Goal: Transaction & Acquisition: Purchase product/service

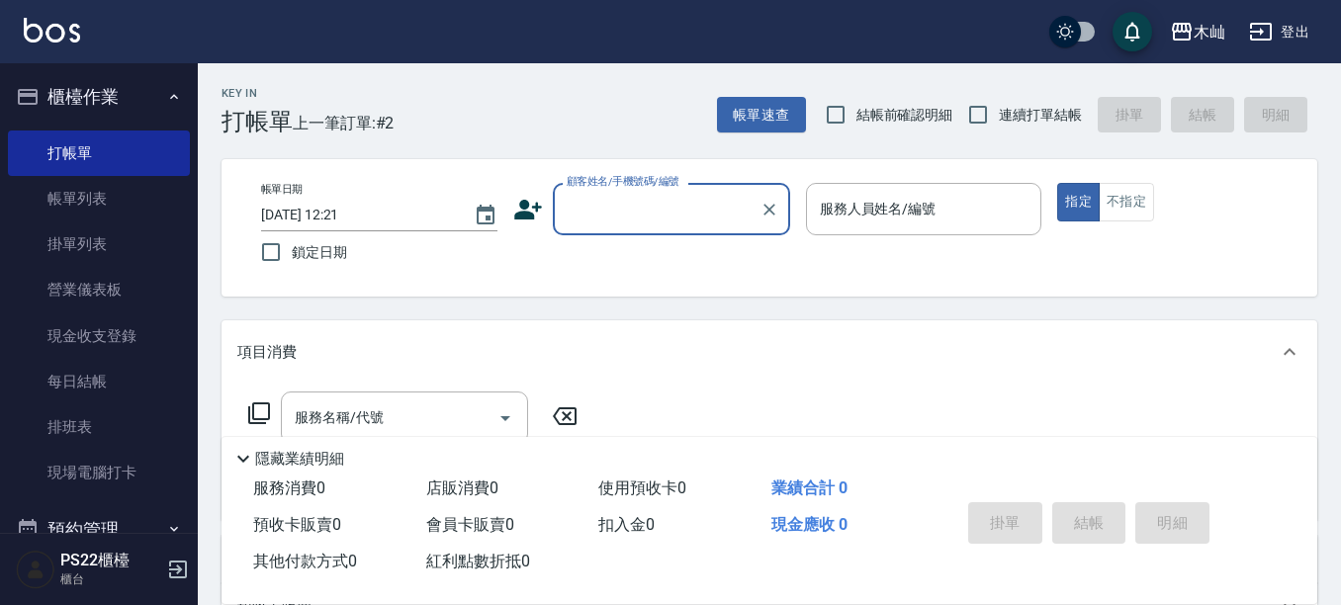
click at [595, 206] on input "顧客姓名/手機號碼/編號" at bounding box center [657, 209] width 190 height 35
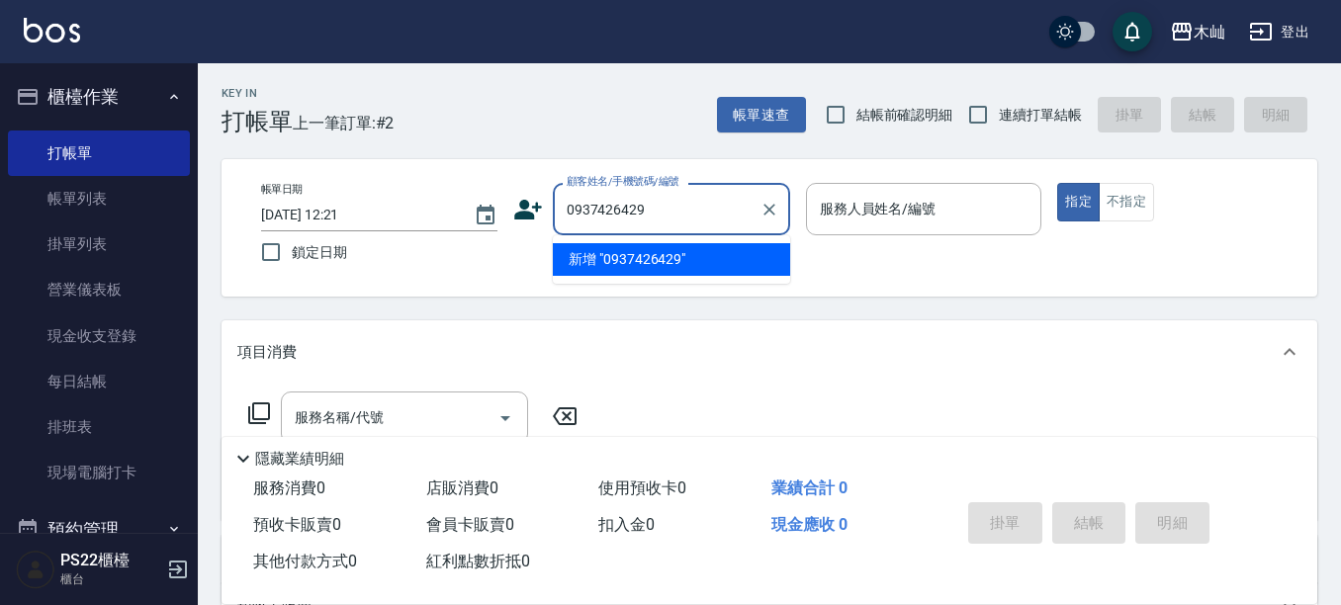
type input "0937426429"
drag, startPoint x: 684, startPoint y: 205, endPoint x: 564, endPoint y: 204, distance: 119.7
click at [564, 204] on input "0937426429" at bounding box center [657, 209] width 190 height 35
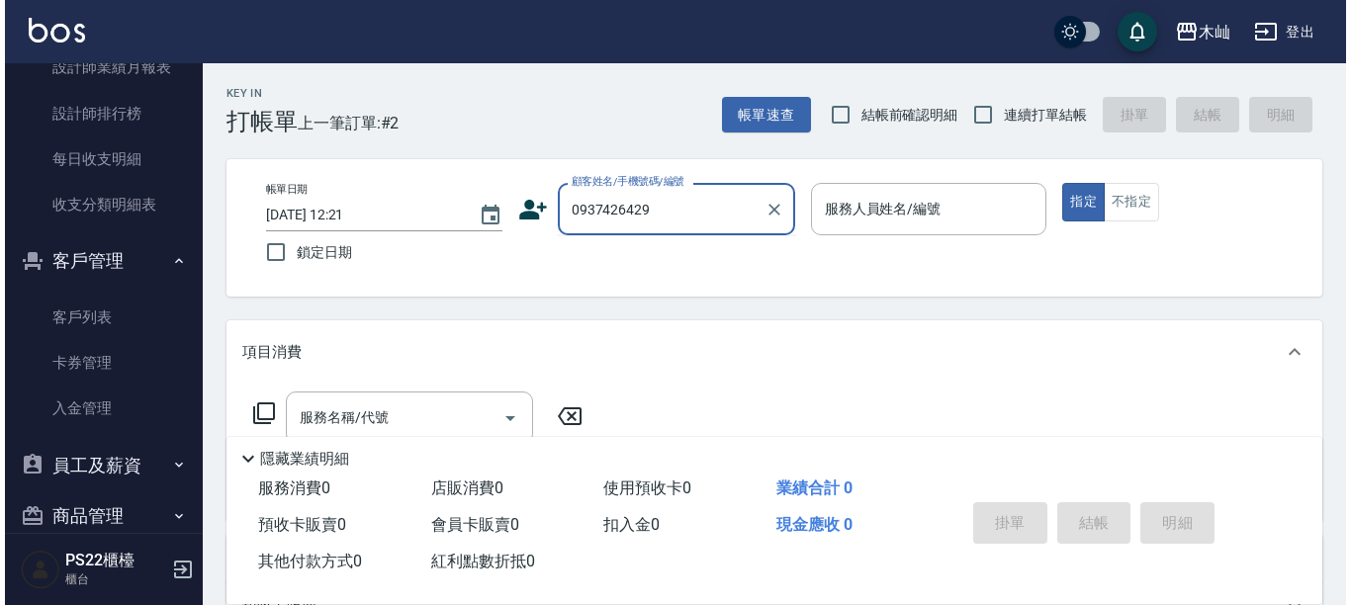
scroll to position [890, 0]
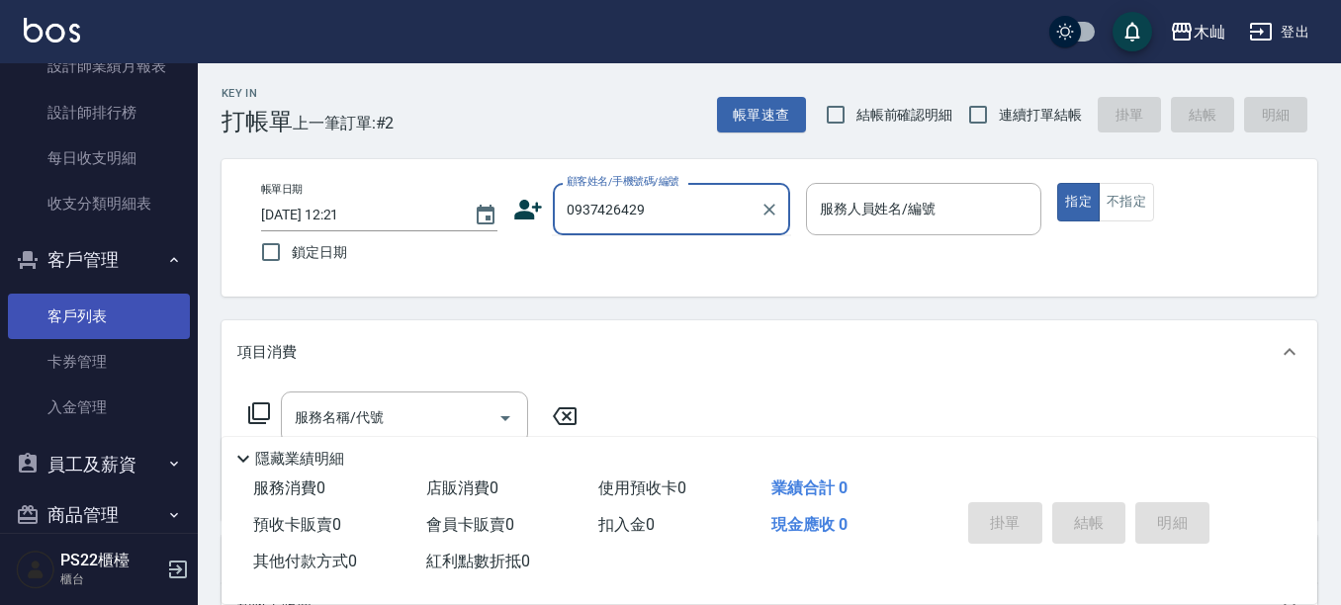
click at [120, 321] on link "客戶列表" at bounding box center [99, 317] width 182 height 46
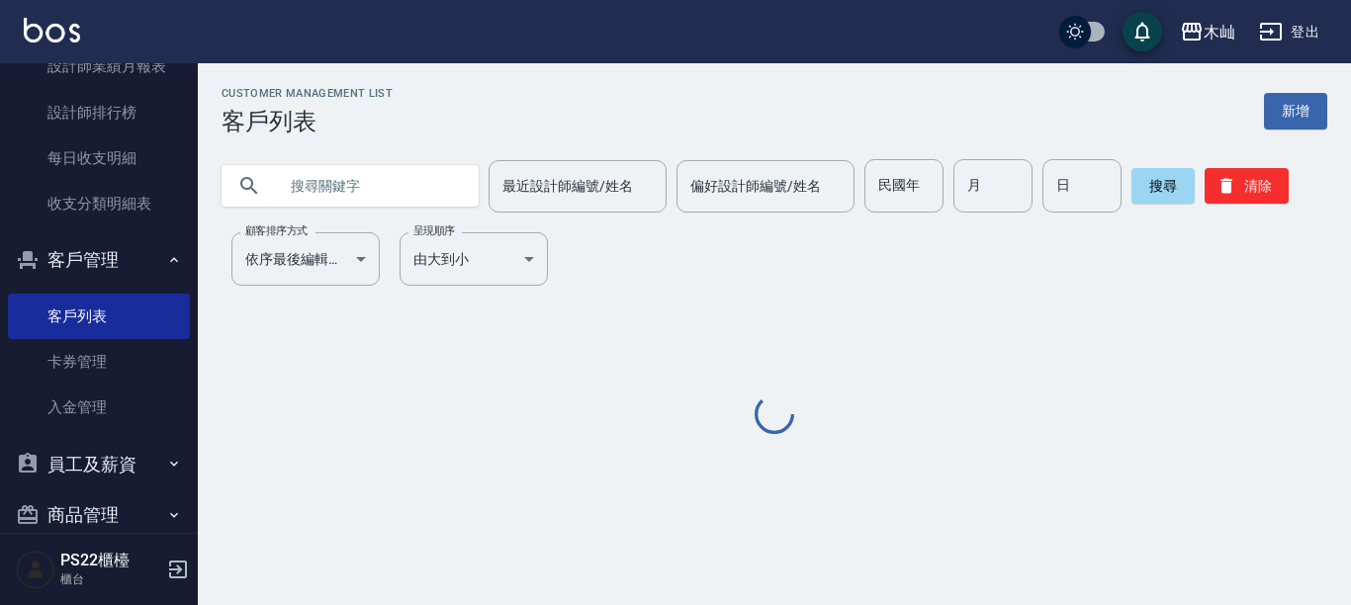
click at [386, 187] on input "text" at bounding box center [370, 185] width 186 height 53
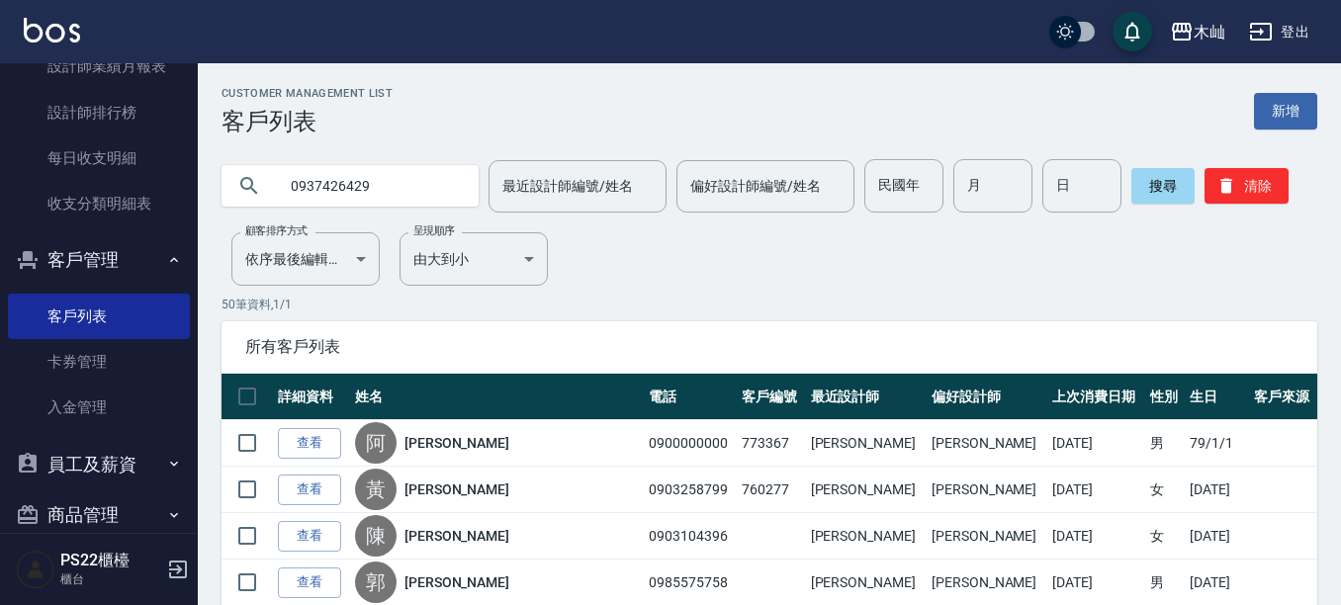
type input "0937426429"
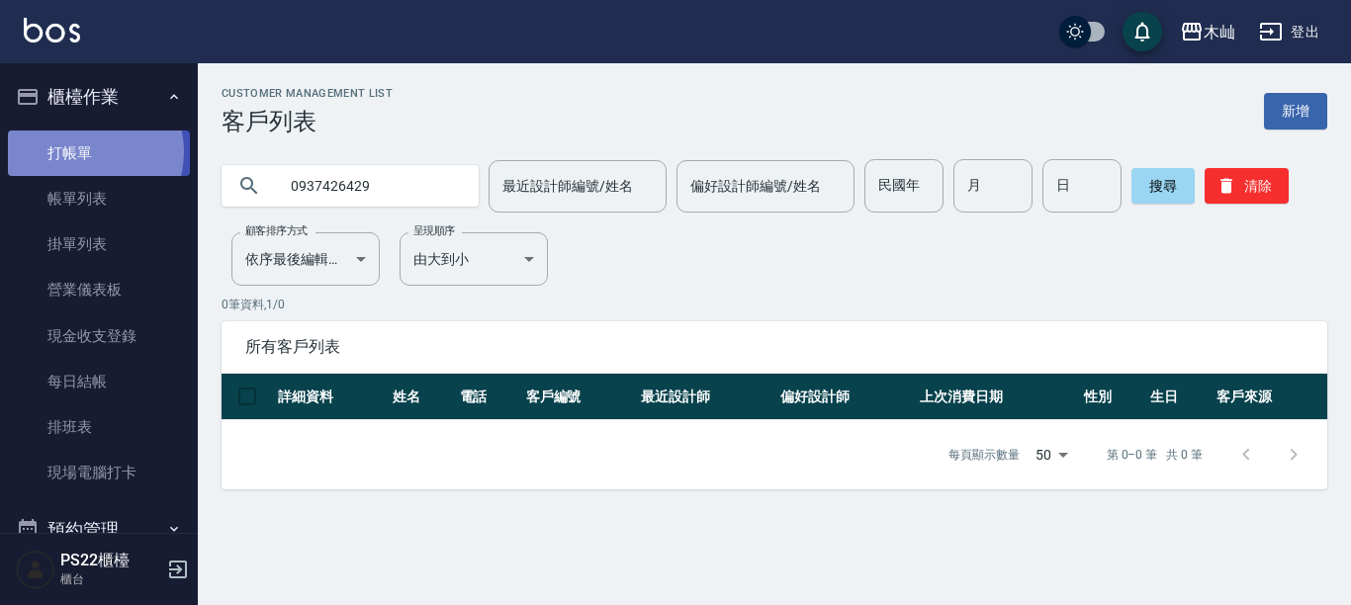
click at [89, 151] on link "打帳單" at bounding box center [99, 154] width 182 height 46
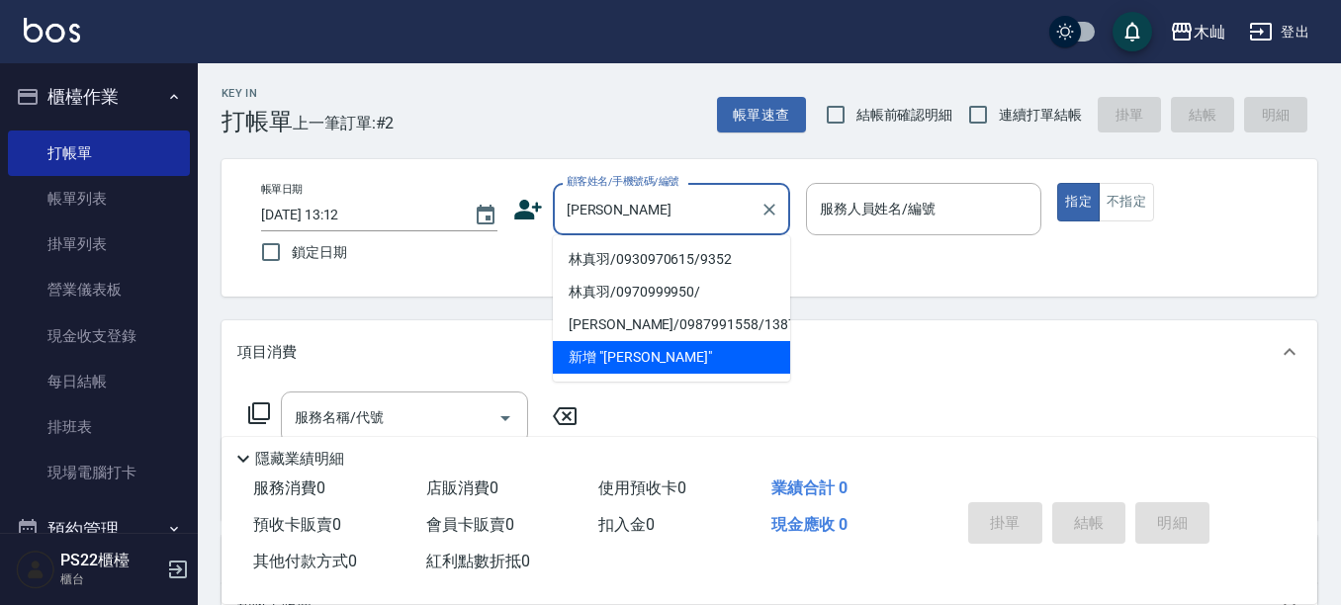
click at [689, 266] on li "林真羽/0930970615/9352" at bounding box center [671, 259] width 237 height 33
type input "林真羽/0930970615/9352"
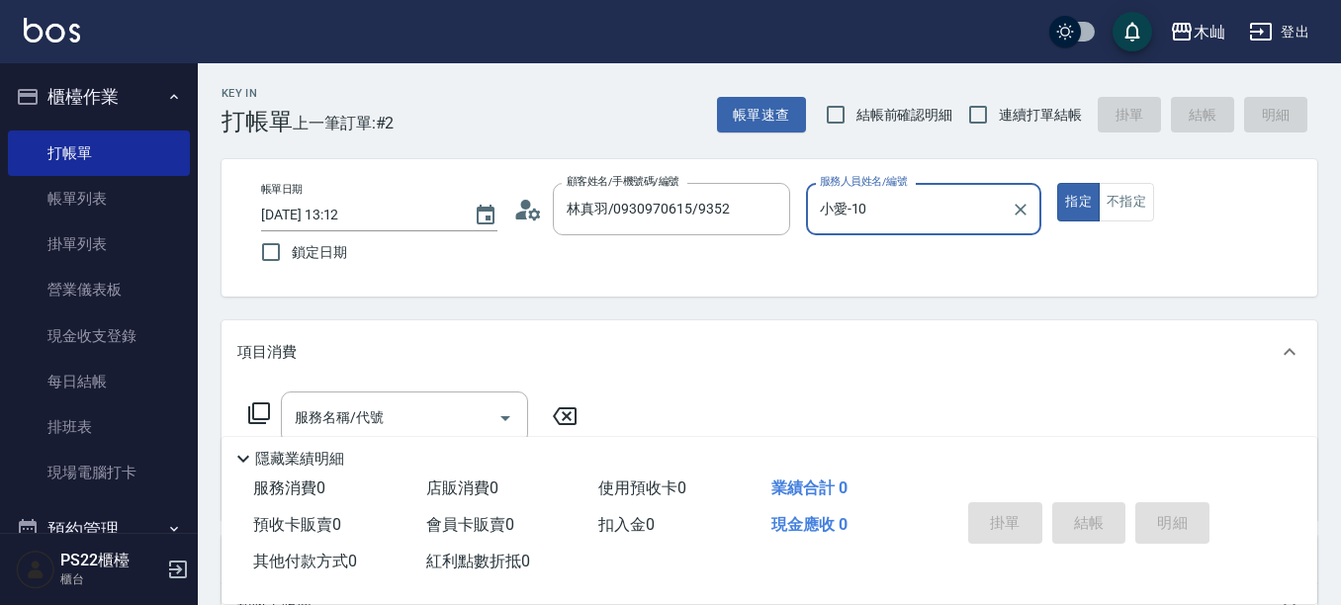
type input "小愛-10"
click at [414, 412] on input "服務名稱/代號" at bounding box center [390, 418] width 200 height 35
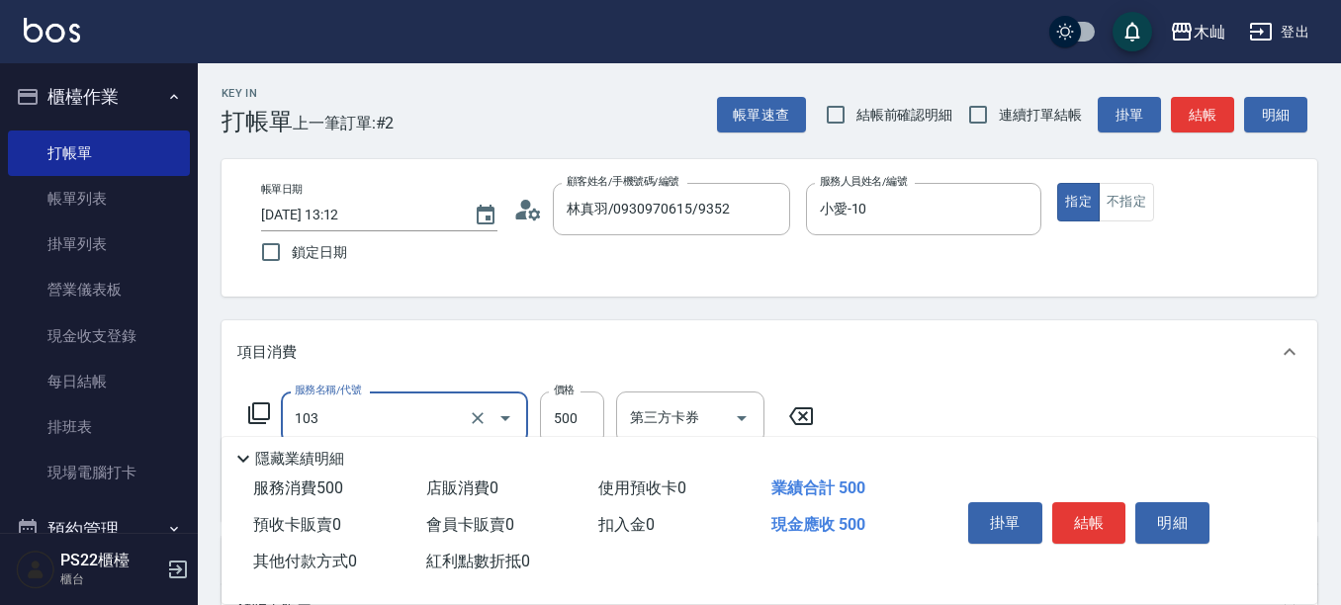
type input "B級洗剪(103)"
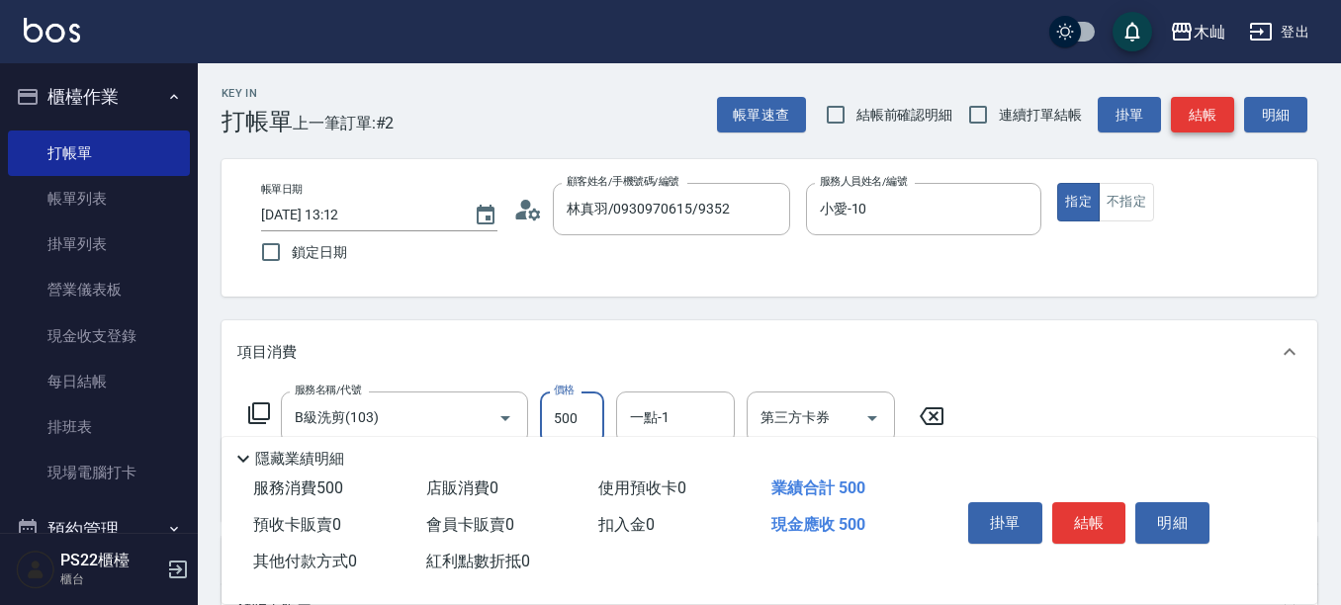
click at [1210, 109] on button "結帳" at bounding box center [1202, 115] width 63 height 37
